Goal: Use online tool/utility

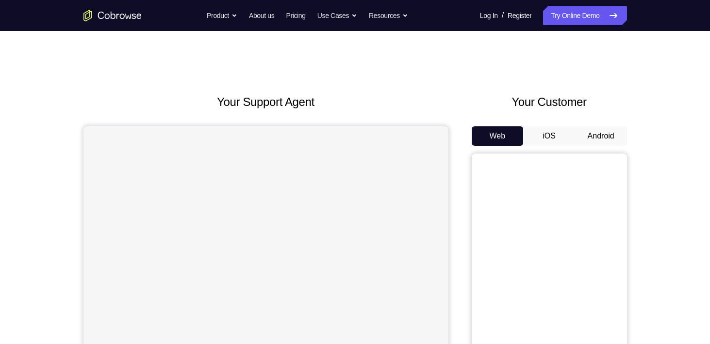
scroll to position [89, 0]
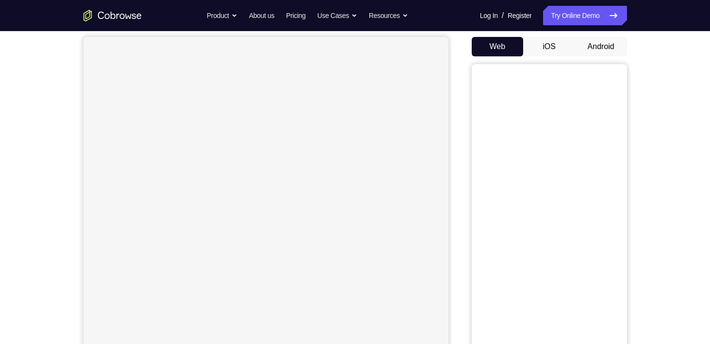
click at [552, 43] on button "iOS" at bounding box center [549, 46] width 52 height 19
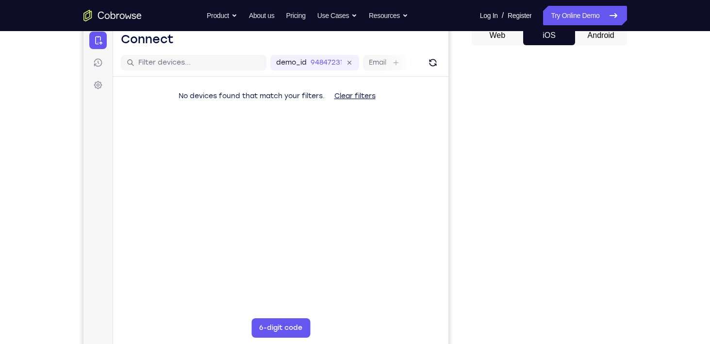
scroll to position [99, 0]
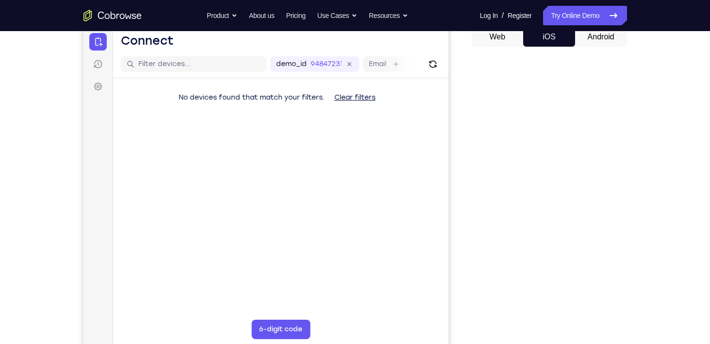
drag, startPoint x: 619, startPoint y: 44, endPoint x: 599, endPoint y: 35, distance: 21.7
click at [599, 35] on button "Android" at bounding box center [601, 36] width 52 height 19
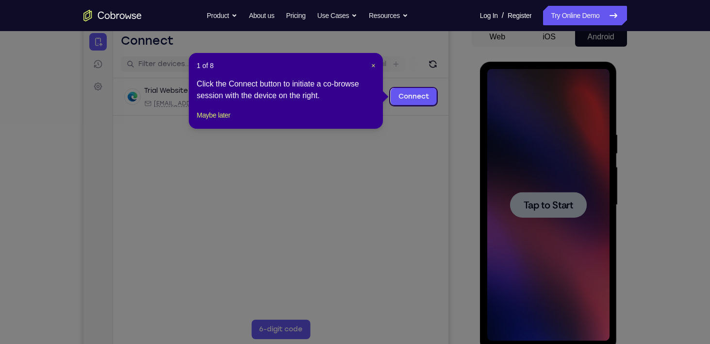
scroll to position [0, 0]
click at [391, 148] on icon at bounding box center [359, 172] width 718 height 344
click at [561, 199] on icon at bounding box center [359, 172] width 718 height 344
click at [371, 68] on span "×" at bounding box center [373, 66] width 4 height 8
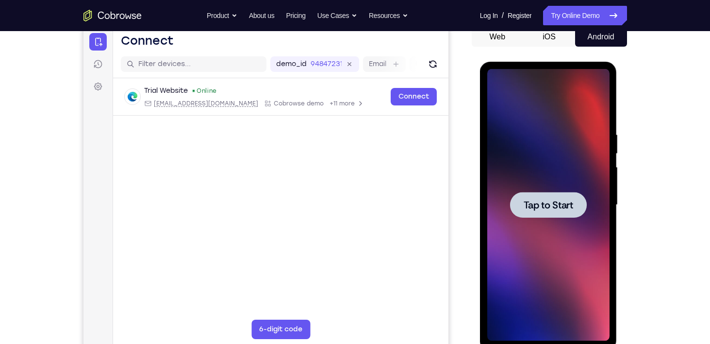
click at [556, 205] on span "Tap to Start" at bounding box center [549, 205] width 50 height 10
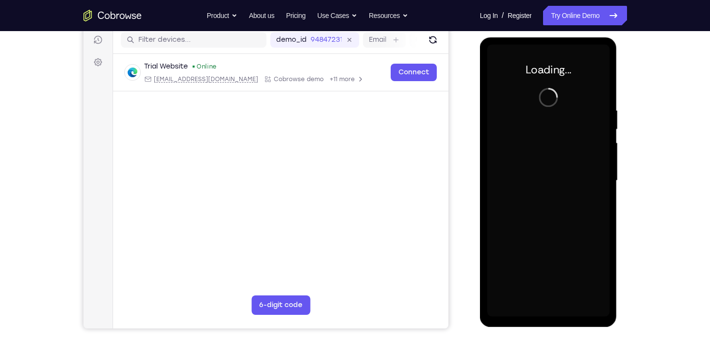
scroll to position [124, 0]
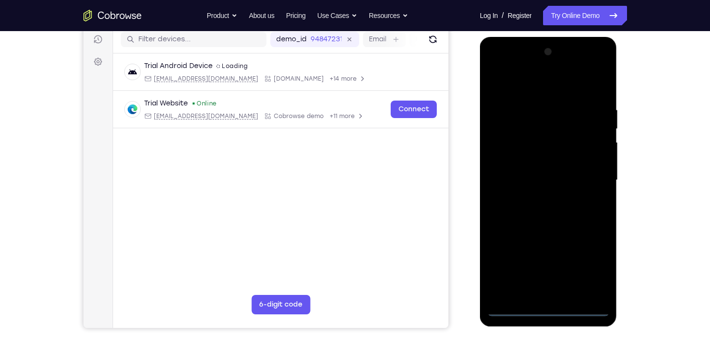
click at [515, 307] on div at bounding box center [549, 180] width 122 height 272
click at [517, 307] on div at bounding box center [549, 180] width 122 height 272
click at [587, 264] on div at bounding box center [549, 180] width 122 height 272
click at [523, 309] on div at bounding box center [549, 180] width 122 height 272
click at [595, 266] on div at bounding box center [549, 180] width 122 height 272
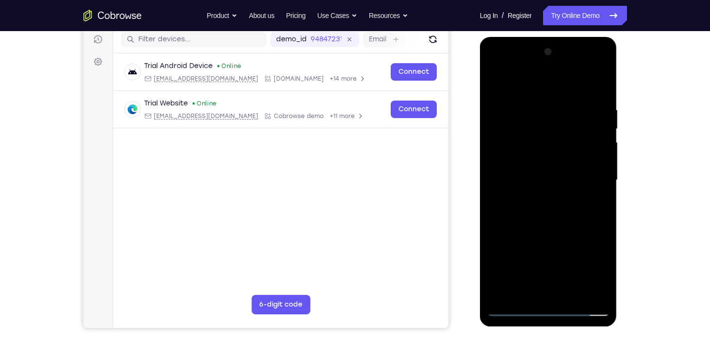
click at [594, 266] on div at bounding box center [549, 180] width 122 height 272
click at [586, 258] on div at bounding box center [549, 180] width 122 height 272
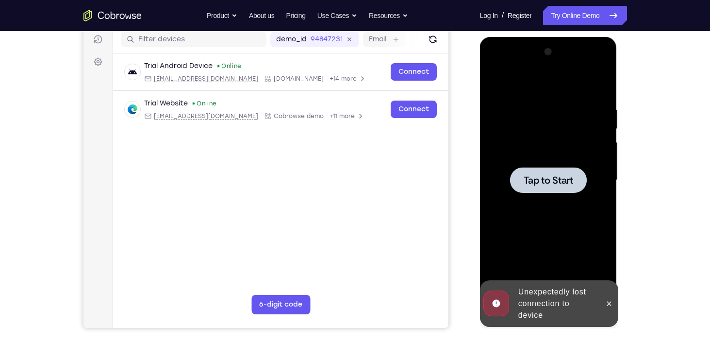
click at [556, 186] on div at bounding box center [548, 180] width 77 height 26
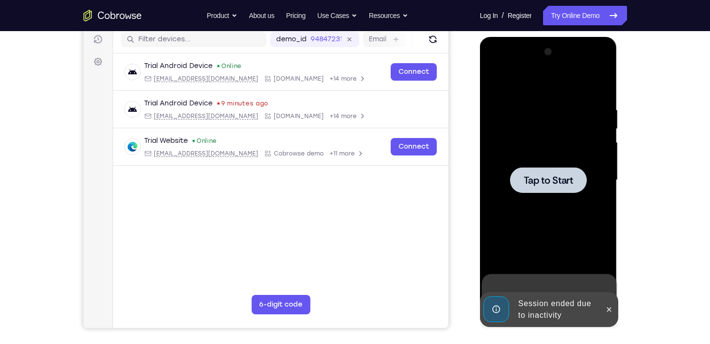
click at [554, 171] on div at bounding box center [548, 180] width 77 height 26
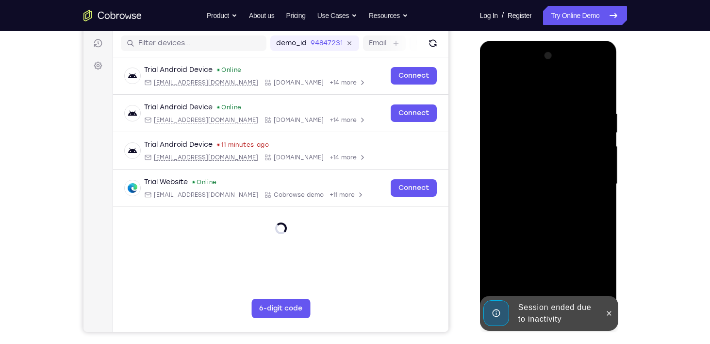
scroll to position [122, 0]
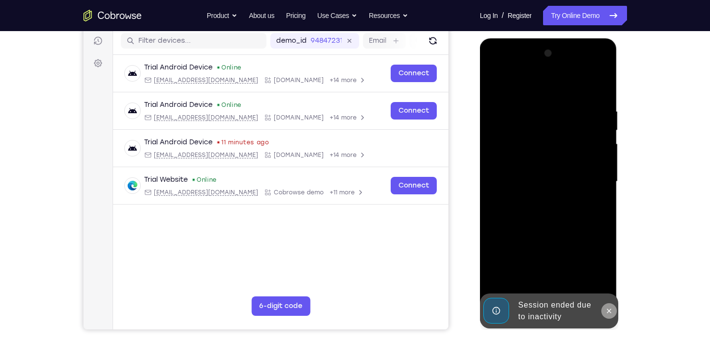
click at [614, 316] on button at bounding box center [610, 311] width 16 height 16
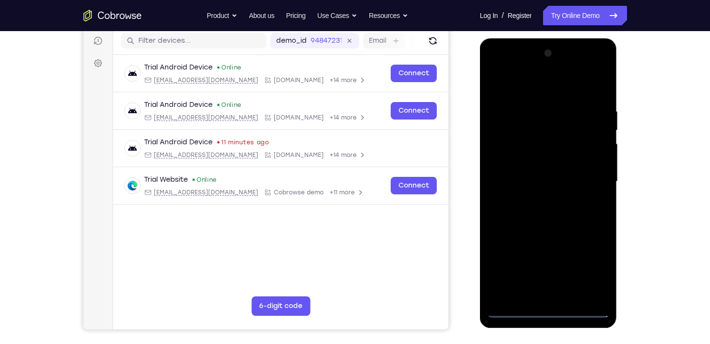
click at [510, 305] on div at bounding box center [549, 182] width 122 height 272
click at [519, 310] on div at bounding box center [549, 182] width 122 height 272
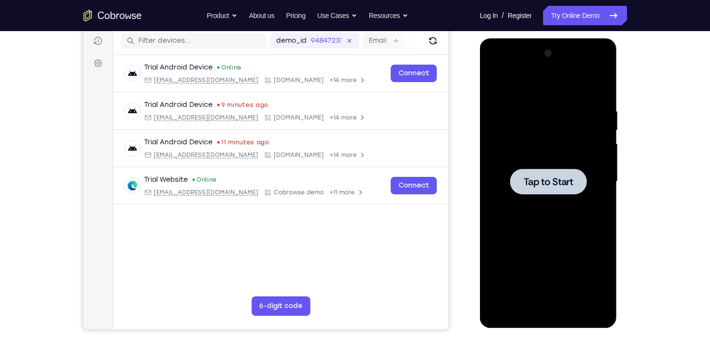
click at [575, 176] on div at bounding box center [548, 182] width 77 height 26
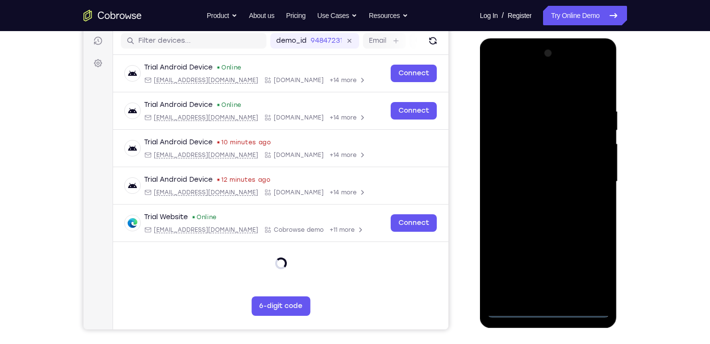
click at [507, 307] on div at bounding box center [549, 182] width 122 height 272
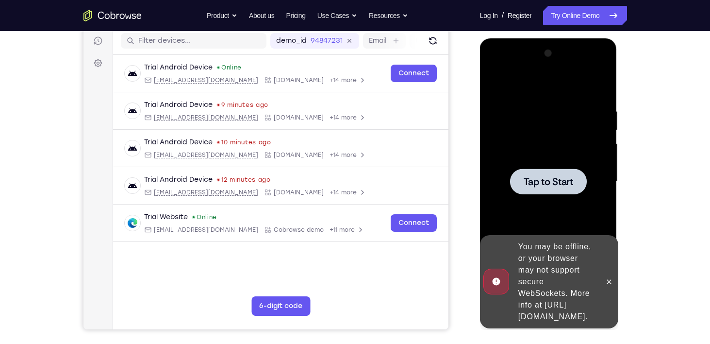
click at [547, 190] on div at bounding box center [548, 182] width 77 height 26
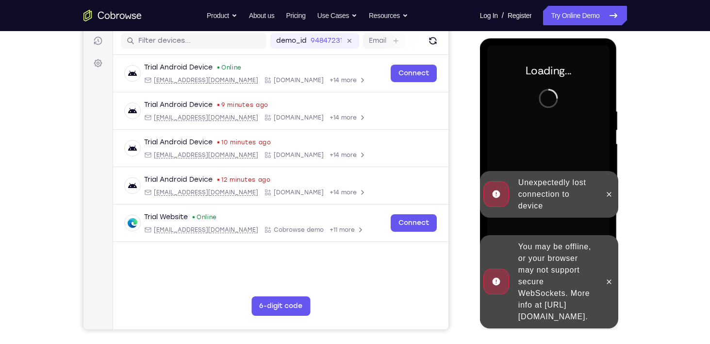
click at [612, 266] on div at bounding box center [610, 281] width 16 height 93
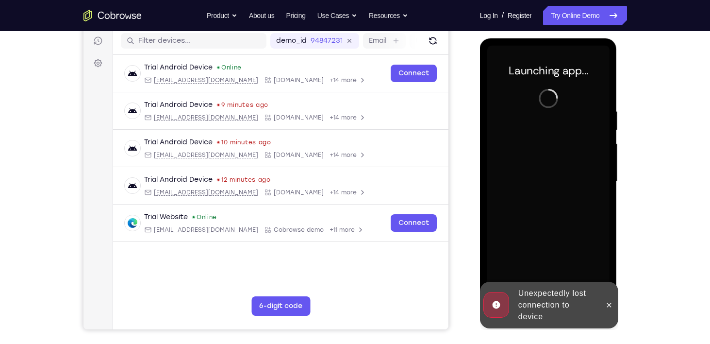
click at [606, 312] on div at bounding box center [610, 305] width 16 height 47
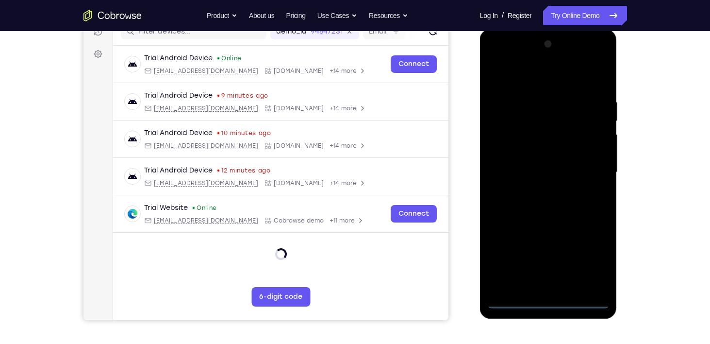
scroll to position [134, 0]
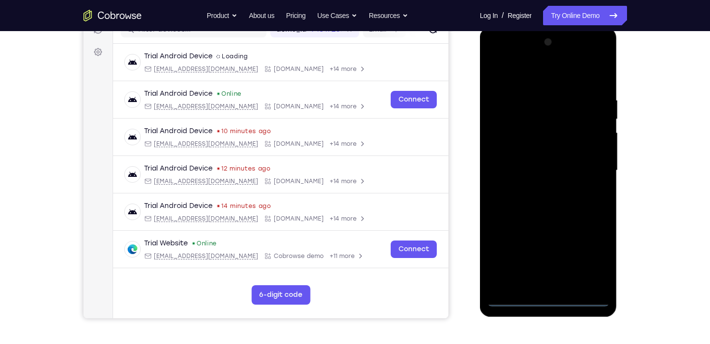
click at [521, 311] on div at bounding box center [548, 171] width 137 height 289
click at [515, 302] on div at bounding box center [549, 170] width 122 height 272
click at [517, 297] on div at bounding box center [549, 170] width 122 height 272
click at [509, 296] on div at bounding box center [549, 170] width 122 height 272
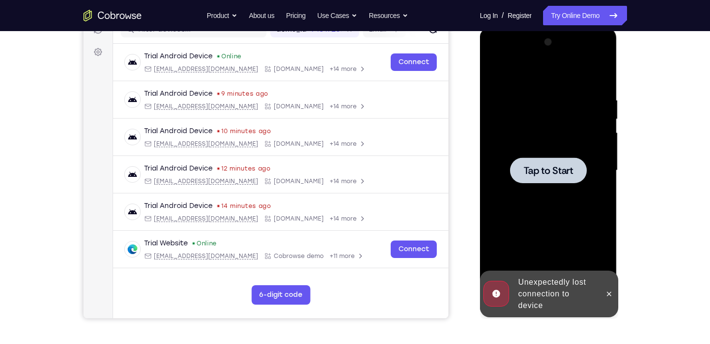
click at [552, 163] on div at bounding box center [548, 170] width 77 height 26
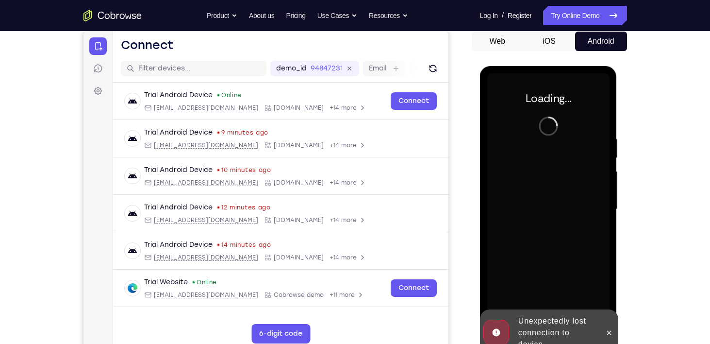
scroll to position [115, 0]
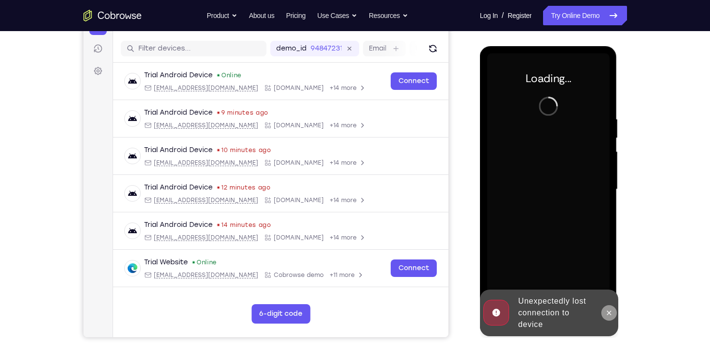
click at [606, 309] on icon at bounding box center [610, 313] width 8 height 8
